Goal: Find specific page/section: Find specific page/section

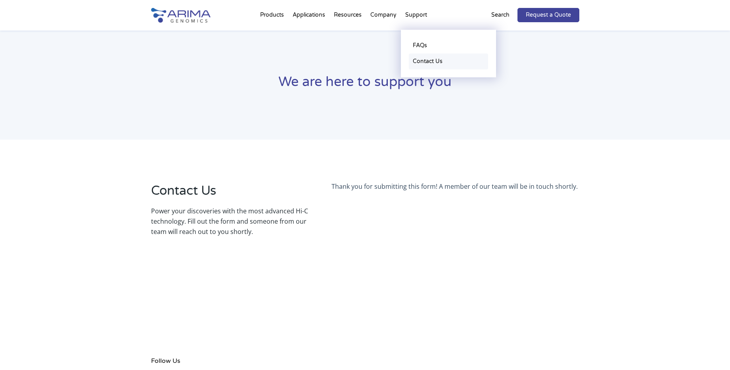
click at [434, 60] on link "Contact Us" at bounding box center [448, 62] width 79 height 16
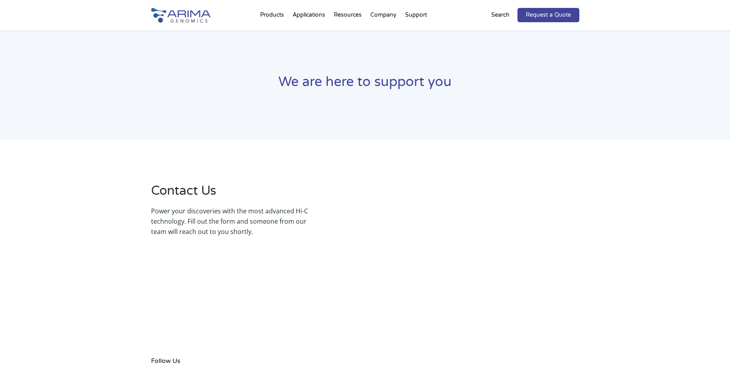
select select "[US_STATE]"
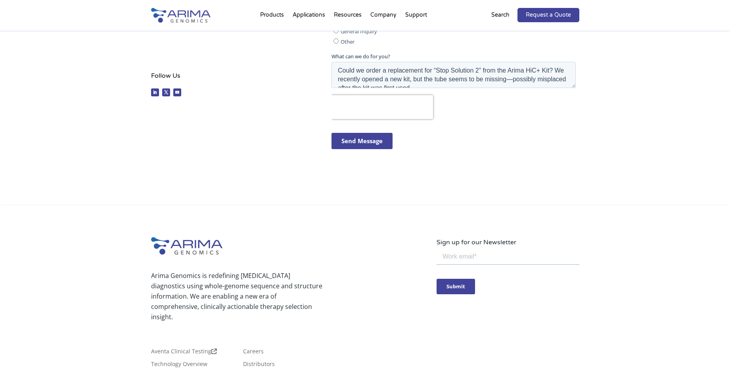
scroll to position [285, 0]
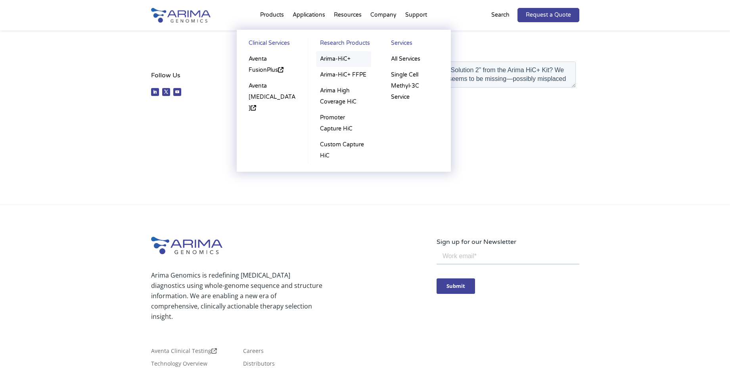
click at [330, 59] on link "Arima-HiC+" at bounding box center [343, 59] width 55 height 16
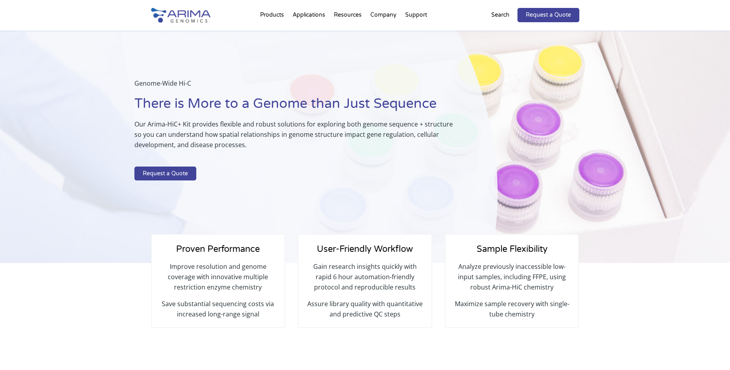
select select "[US_STATE]"
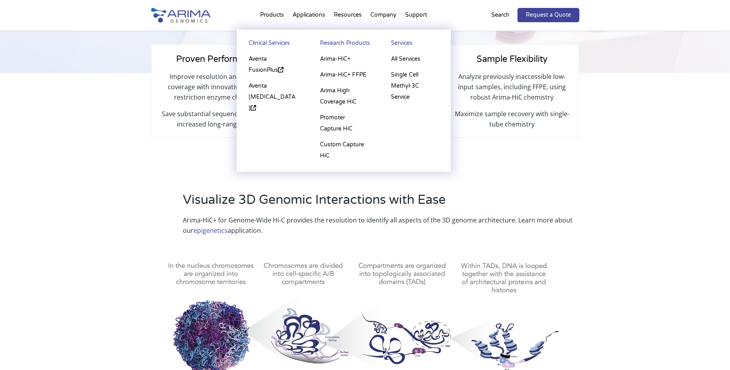
scroll to position [190, 0]
click at [332, 58] on link "Arima-HiC+" at bounding box center [343, 59] width 55 height 16
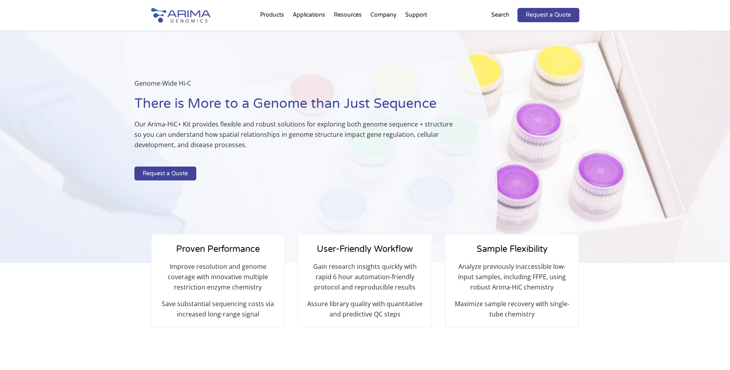
select select "[US_STATE]"
